Goal: Find specific page/section: Find specific page/section

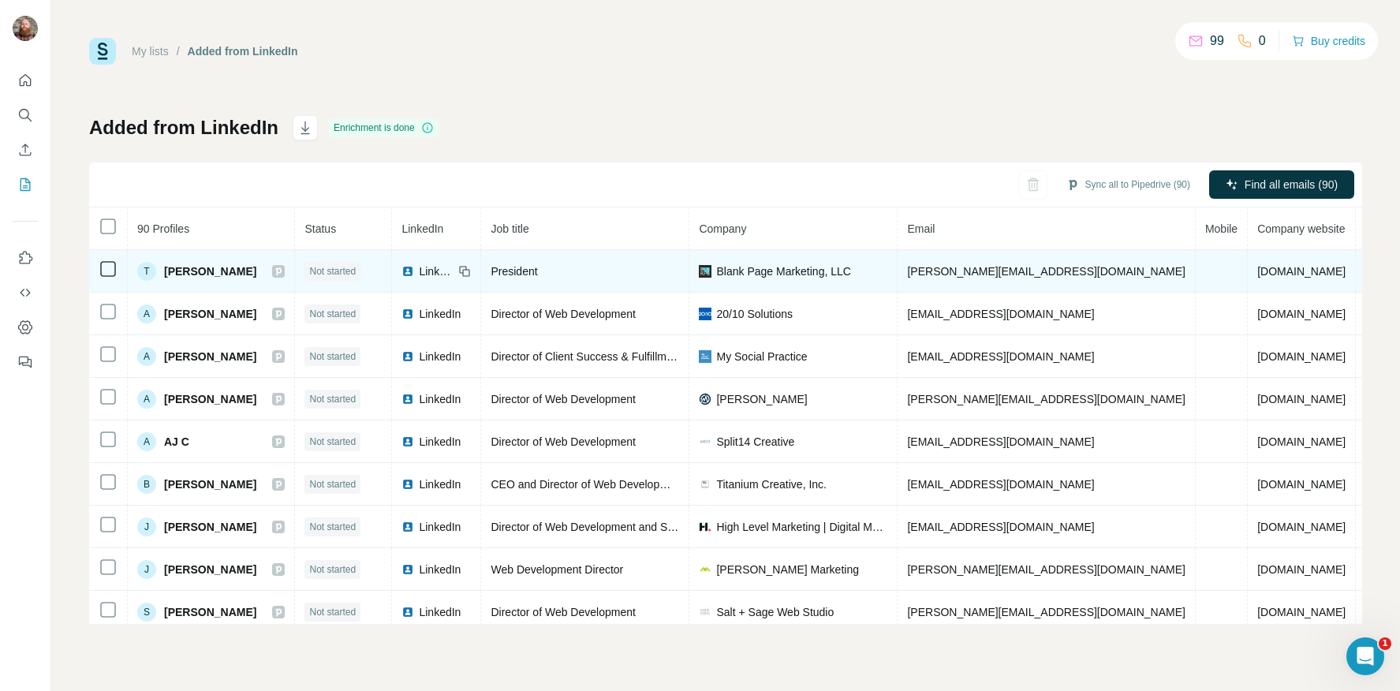
click at [743, 271] on span "Blank Page Marketing, LLC" at bounding box center [783, 271] width 134 height 16
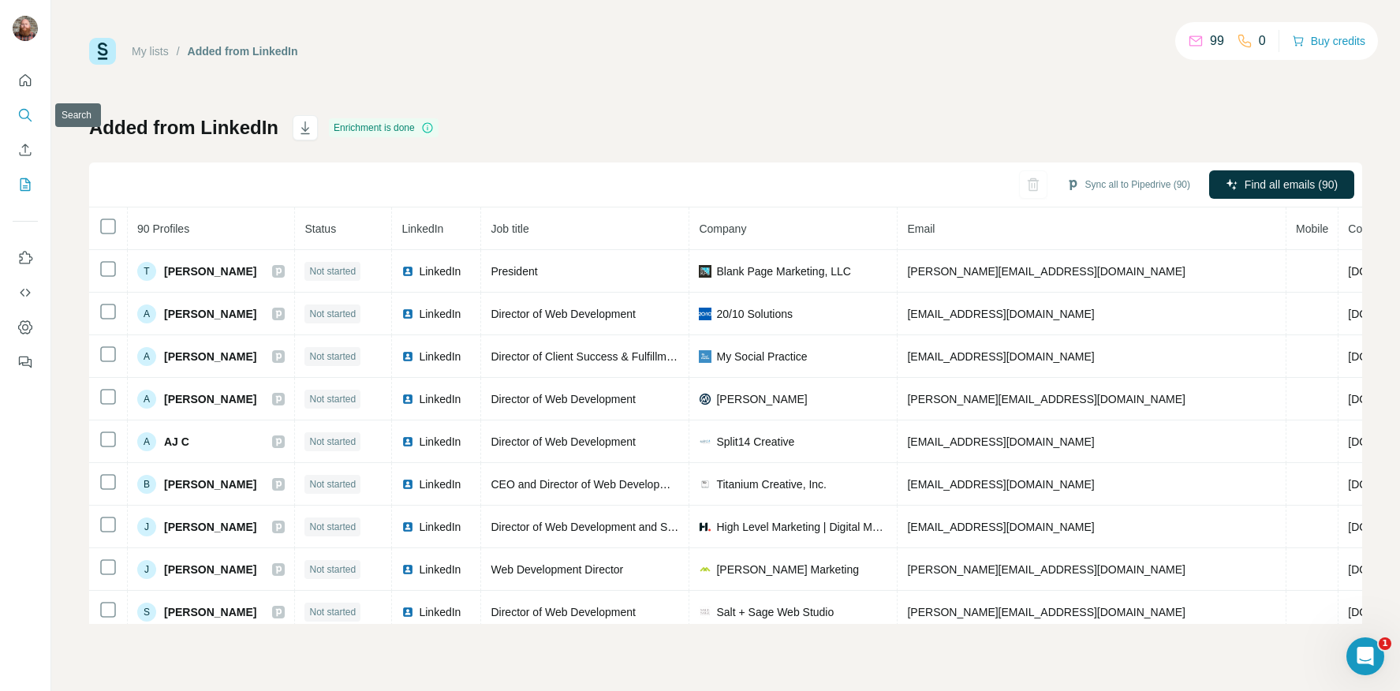
click at [32, 119] on icon "Search" at bounding box center [25, 115] width 16 height 16
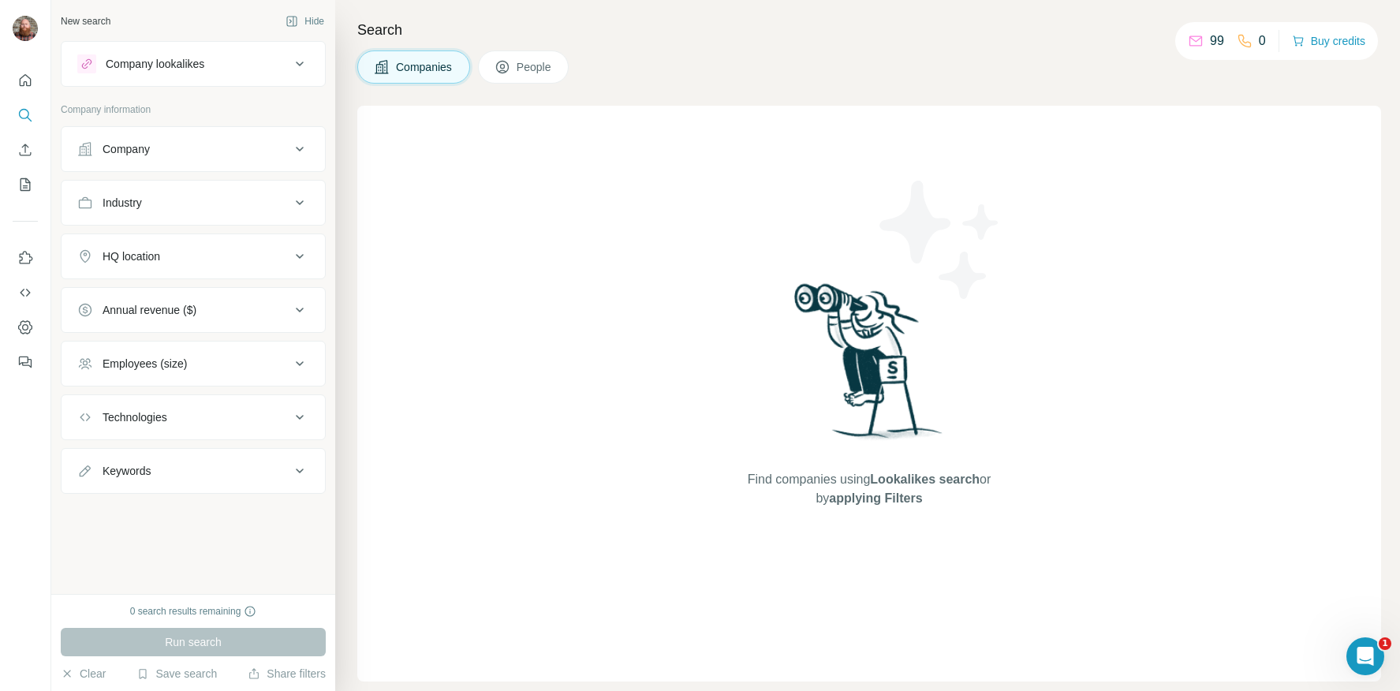
click at [542, 52] on button "People" at bounding box center [523, 66] width 91 height 33
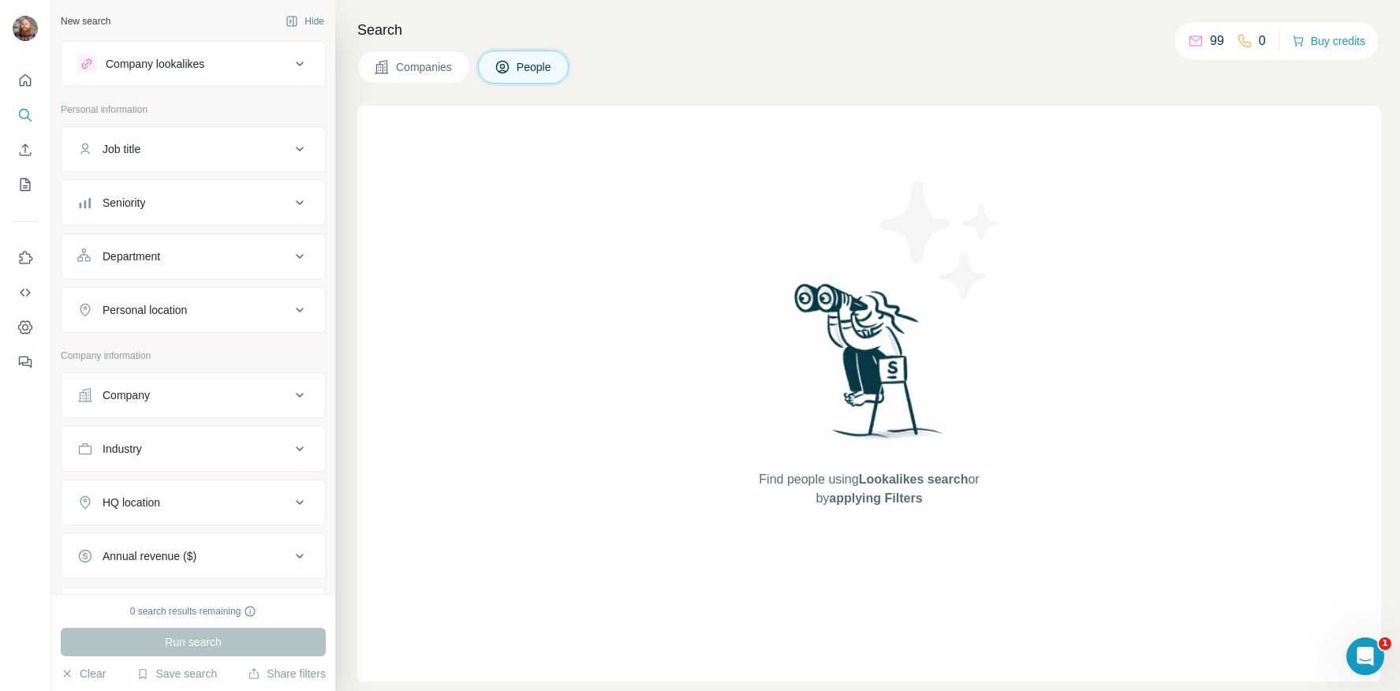
click at [818, 72] on div "Companies People" at bounding box center [868, 66] width 1023 height 33
